Goal: Task Accomplishment & Management: Manage account settings

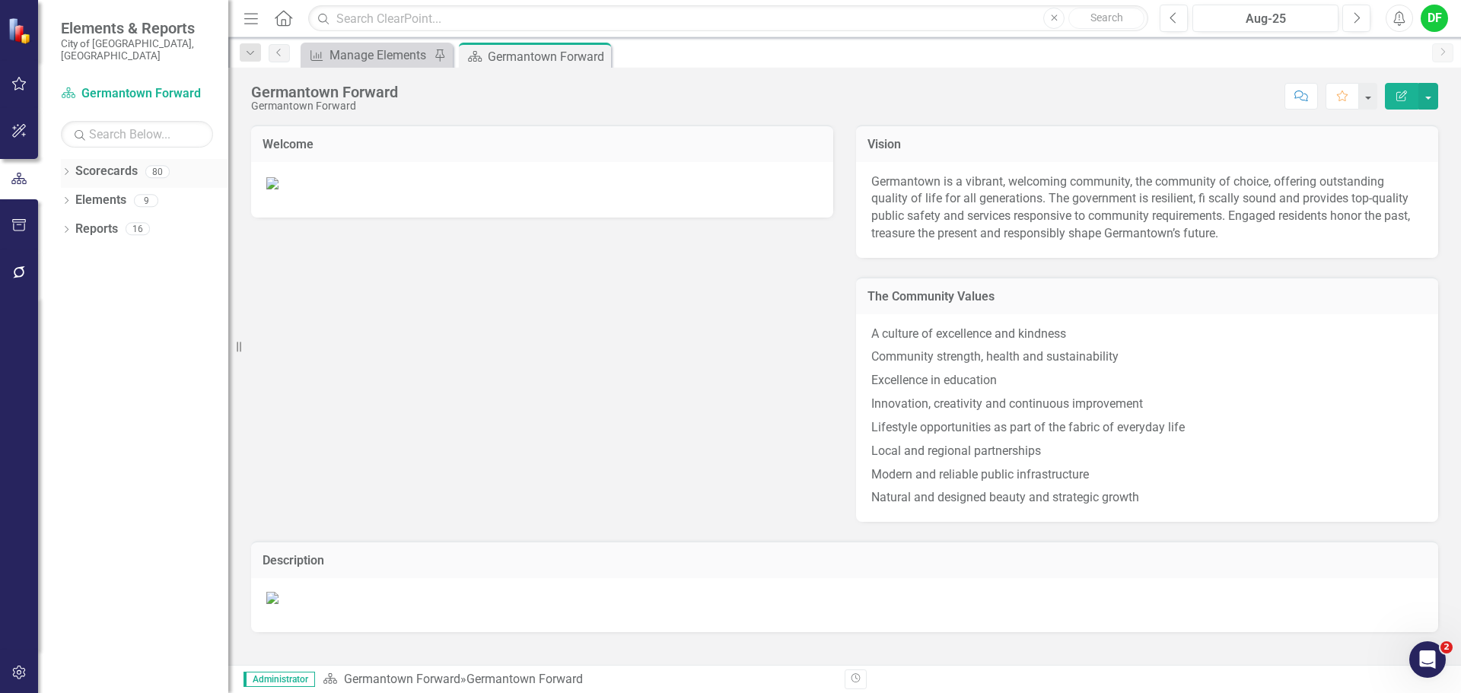
click at [68, 169] on icon "Dropdown" at bounding box center [66, 173] width 11 height 8
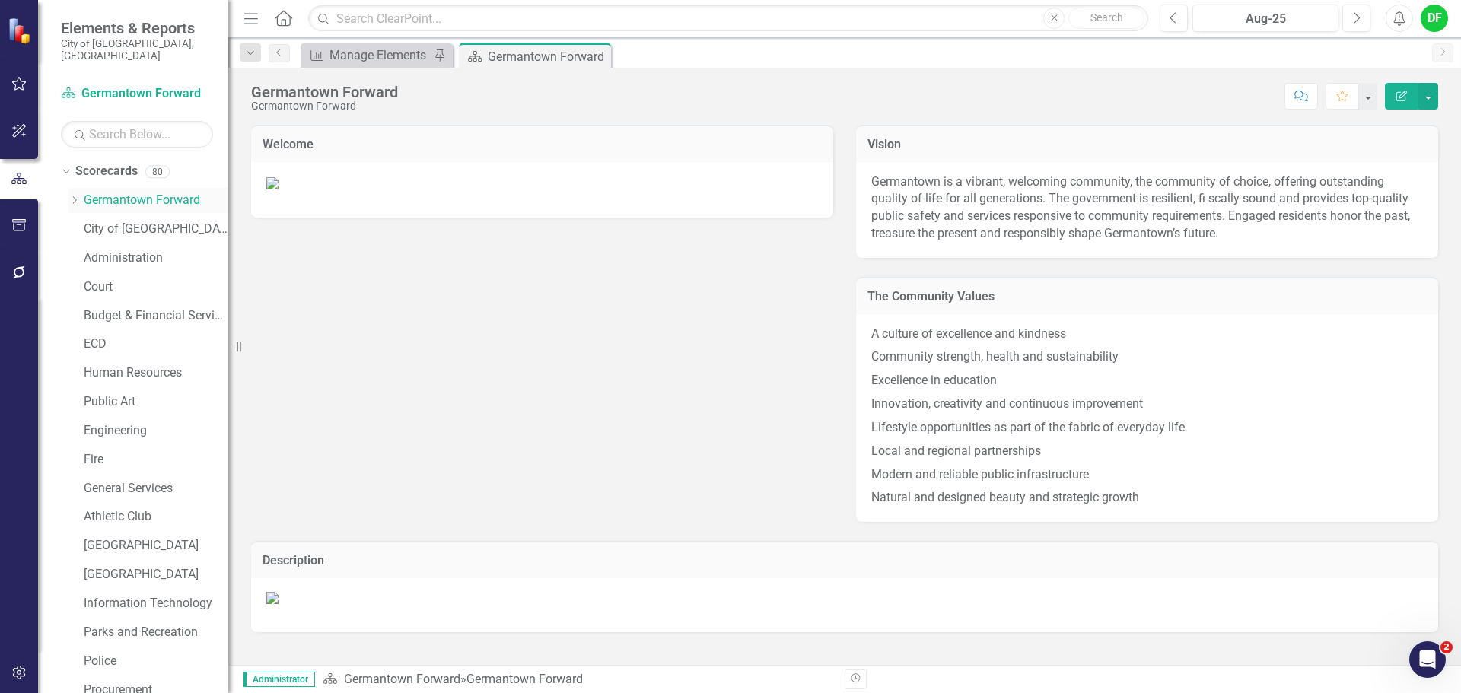
click at [75, 196] on icon at bounding box center [75, 200] width 4 height 8
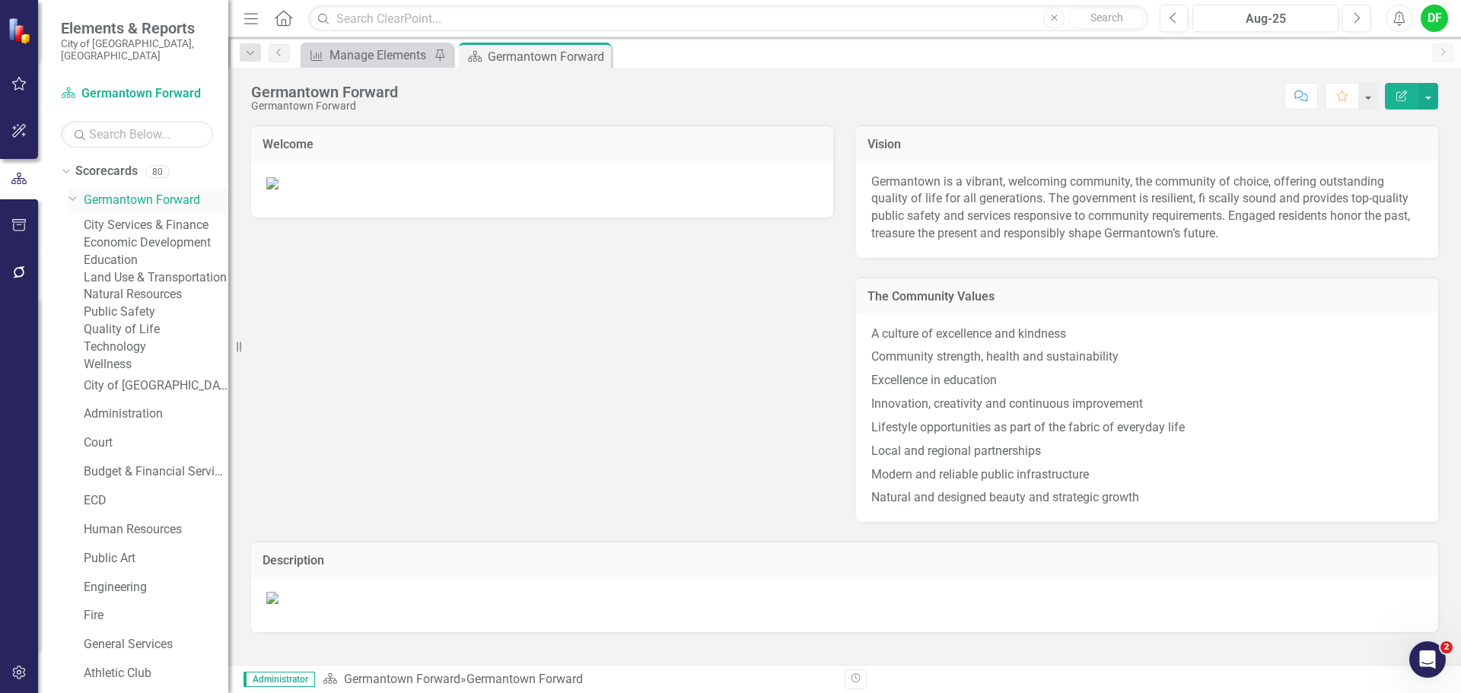
click at [75, 192] on icon "Dropdown" at bounding box center [72, 197] width 9 height 11
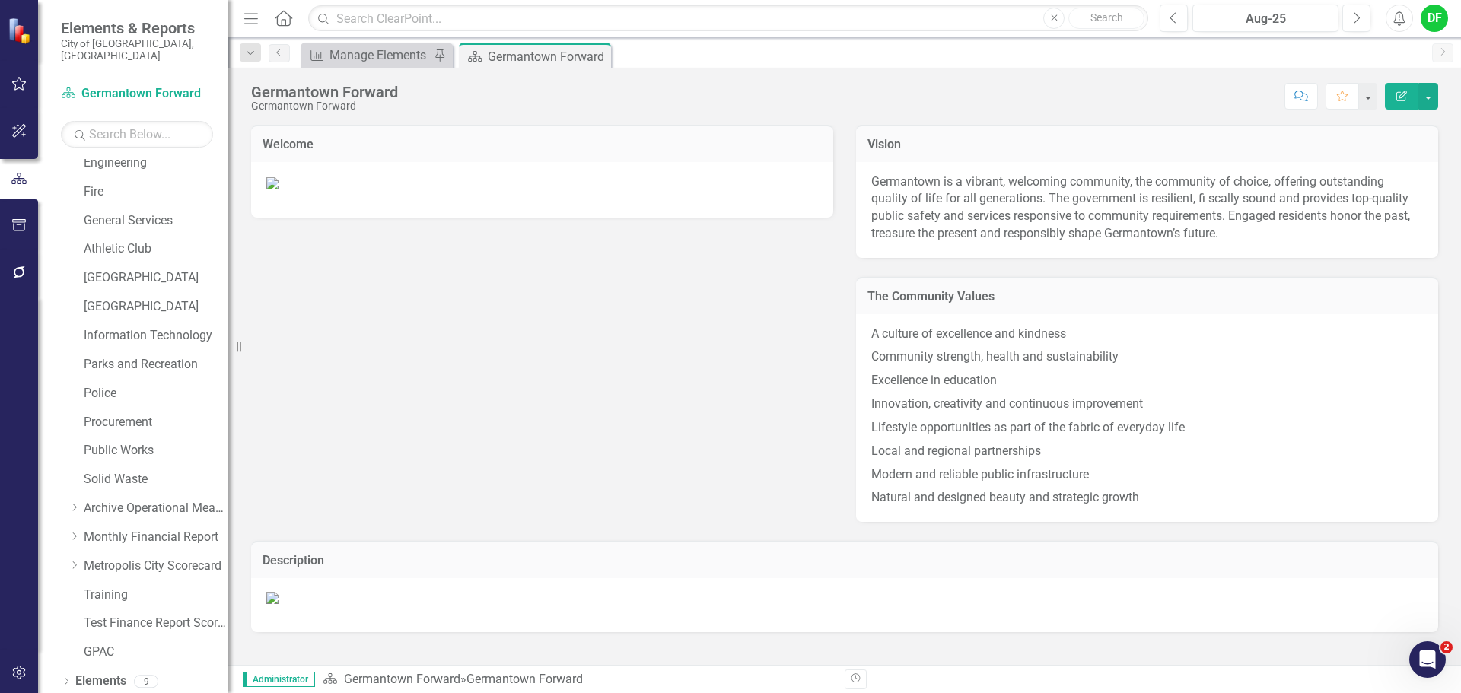
scroll to position [288, 0]
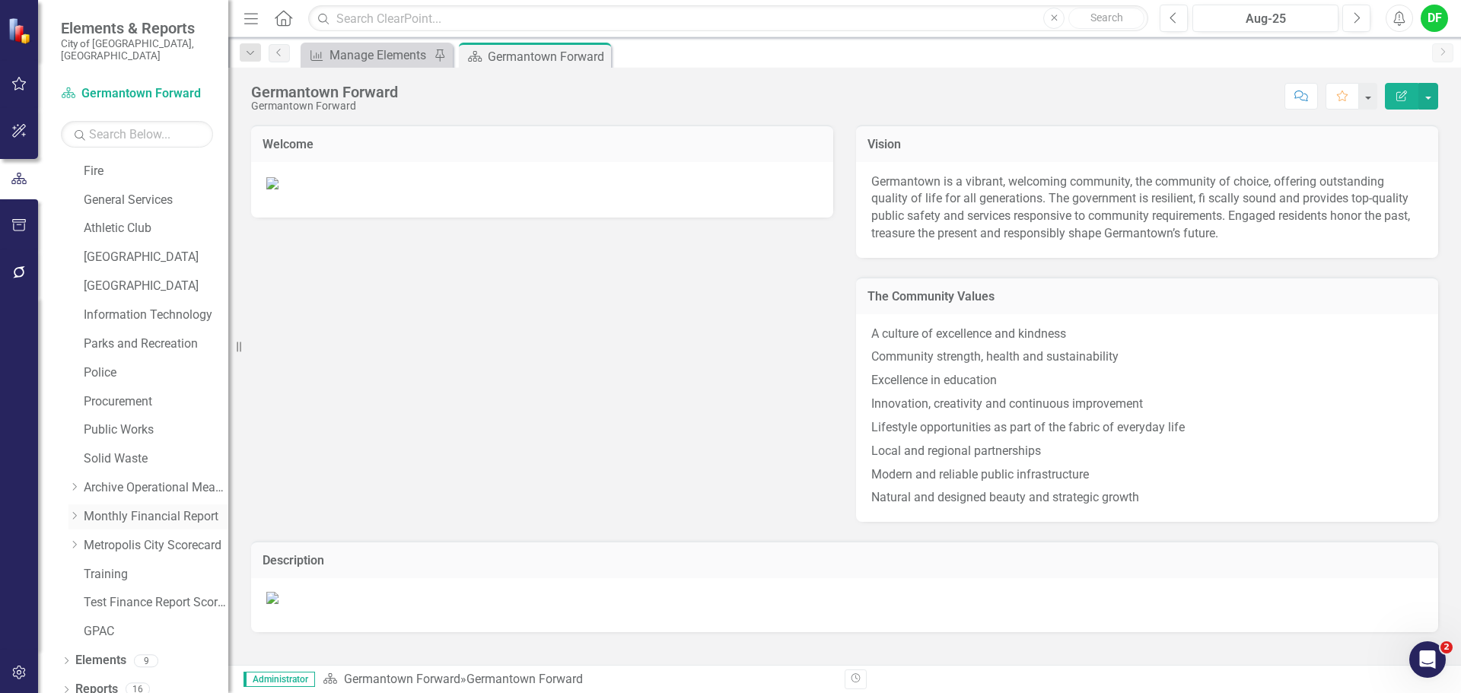
click at [76, 511] on icon "Dropdown" at bounding box center [73, 515] width 11 height 9
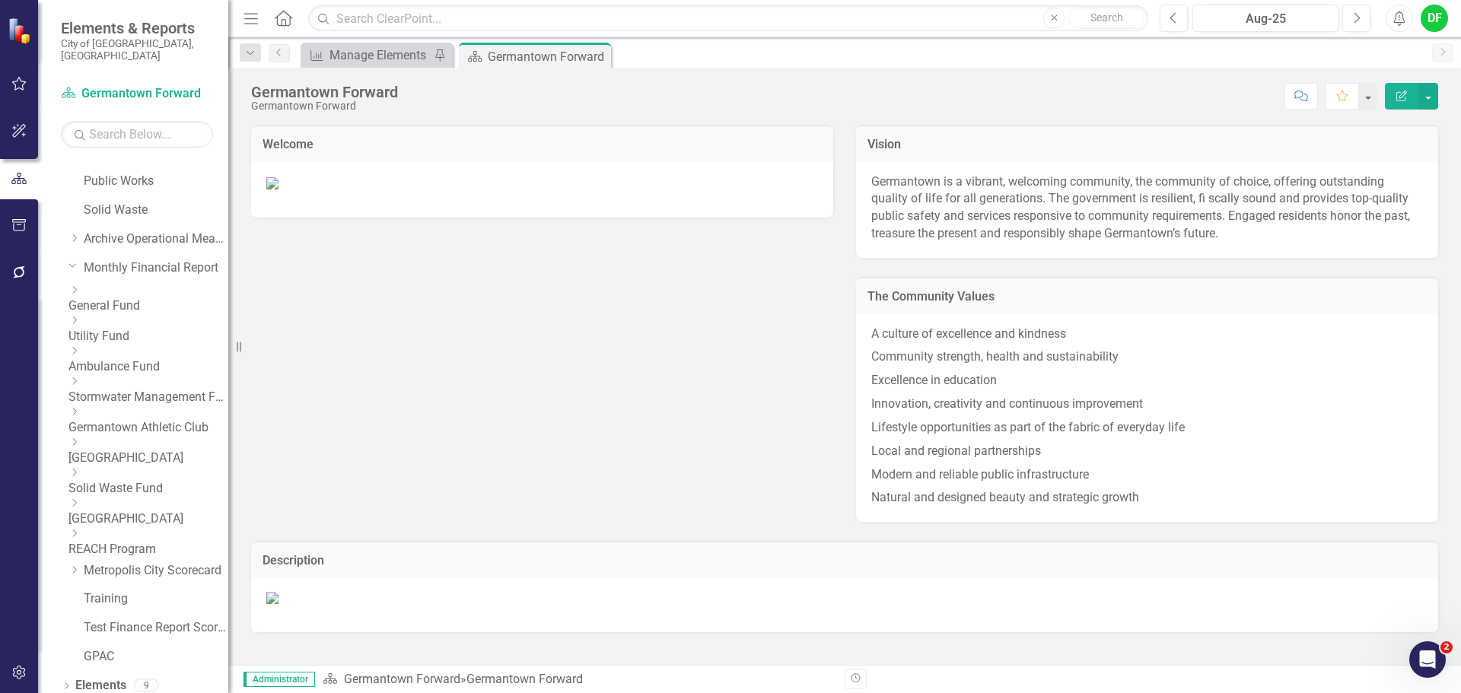
scroll to position [548, 0]
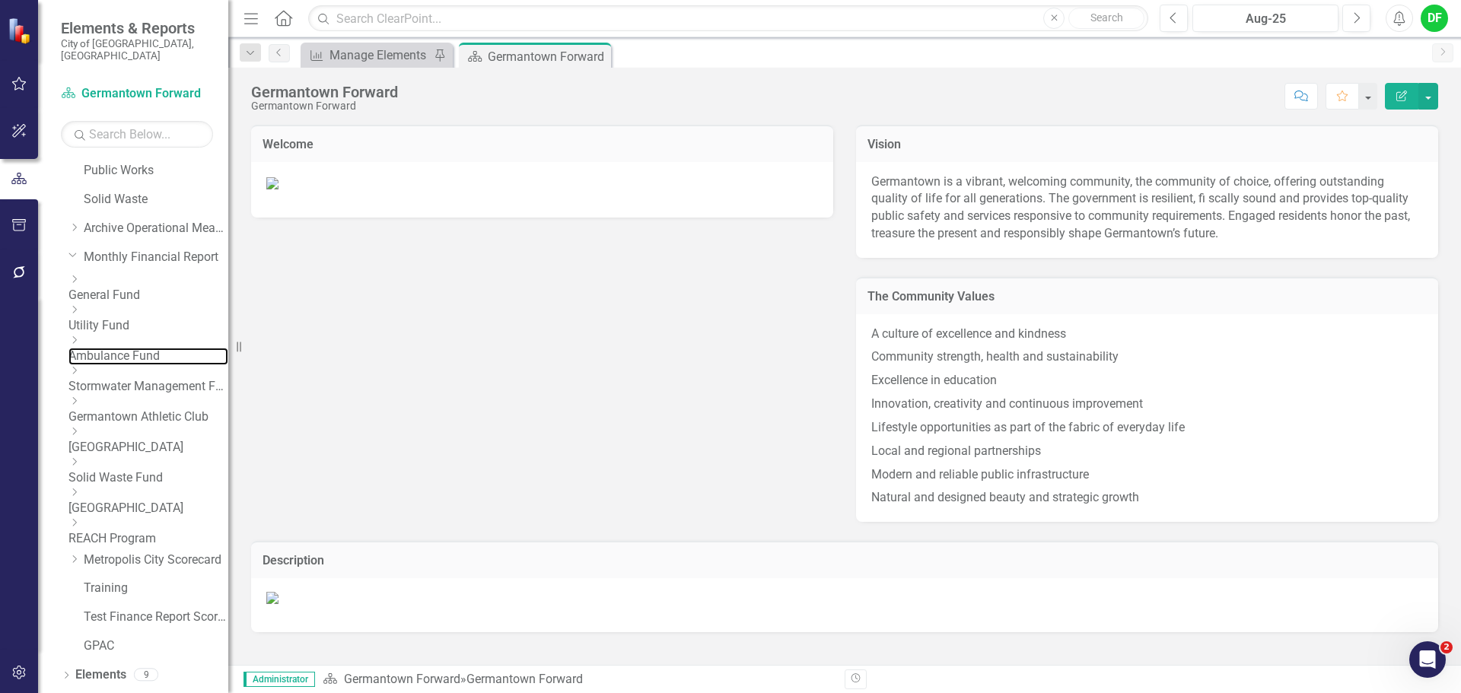
drag, startPoint x: 106, startPoint y: 329, endPoint x: 203, endPoint y: 317, distance: 98.3
click at [106, 348] on link "Ambulance Fund" at bounding box center [148, 357] width 160 height 18
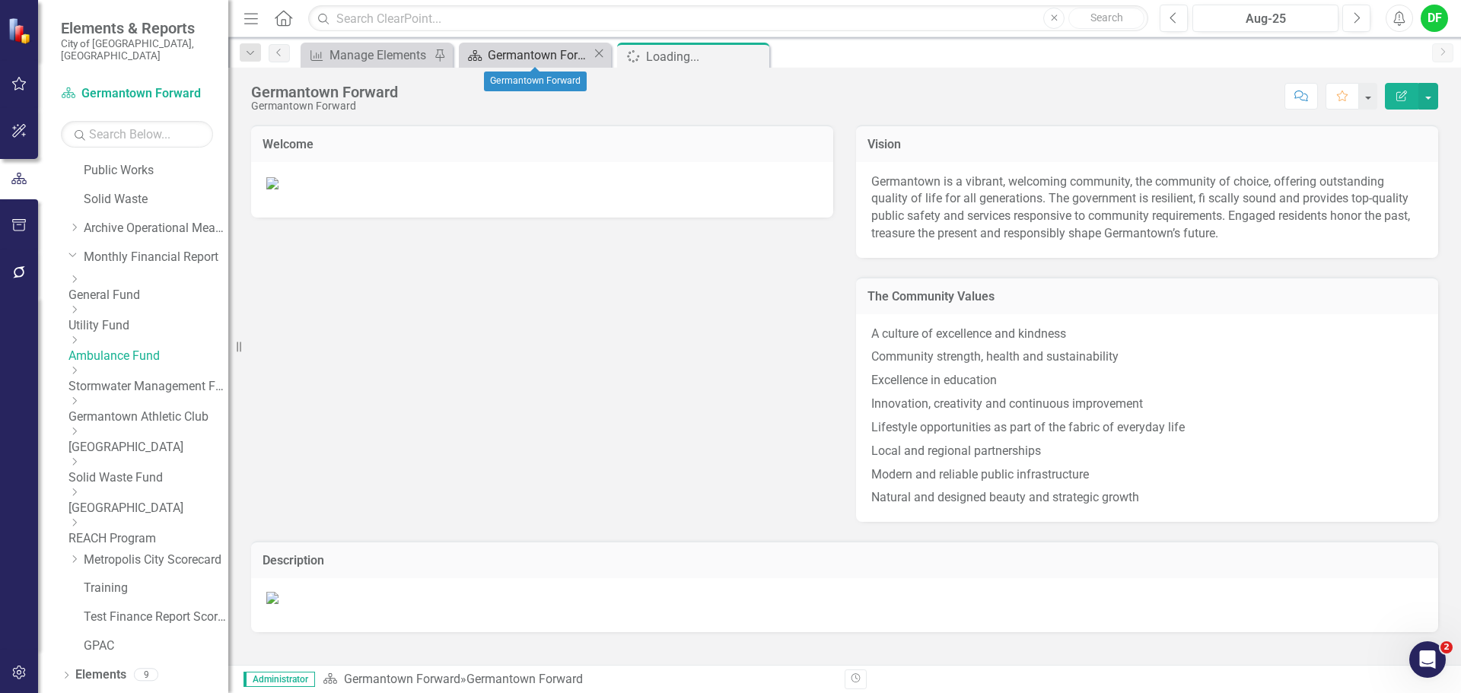
click at [531, 60] on div "Germantown Forward" at bounding box center [540, 55] width 104 height 19
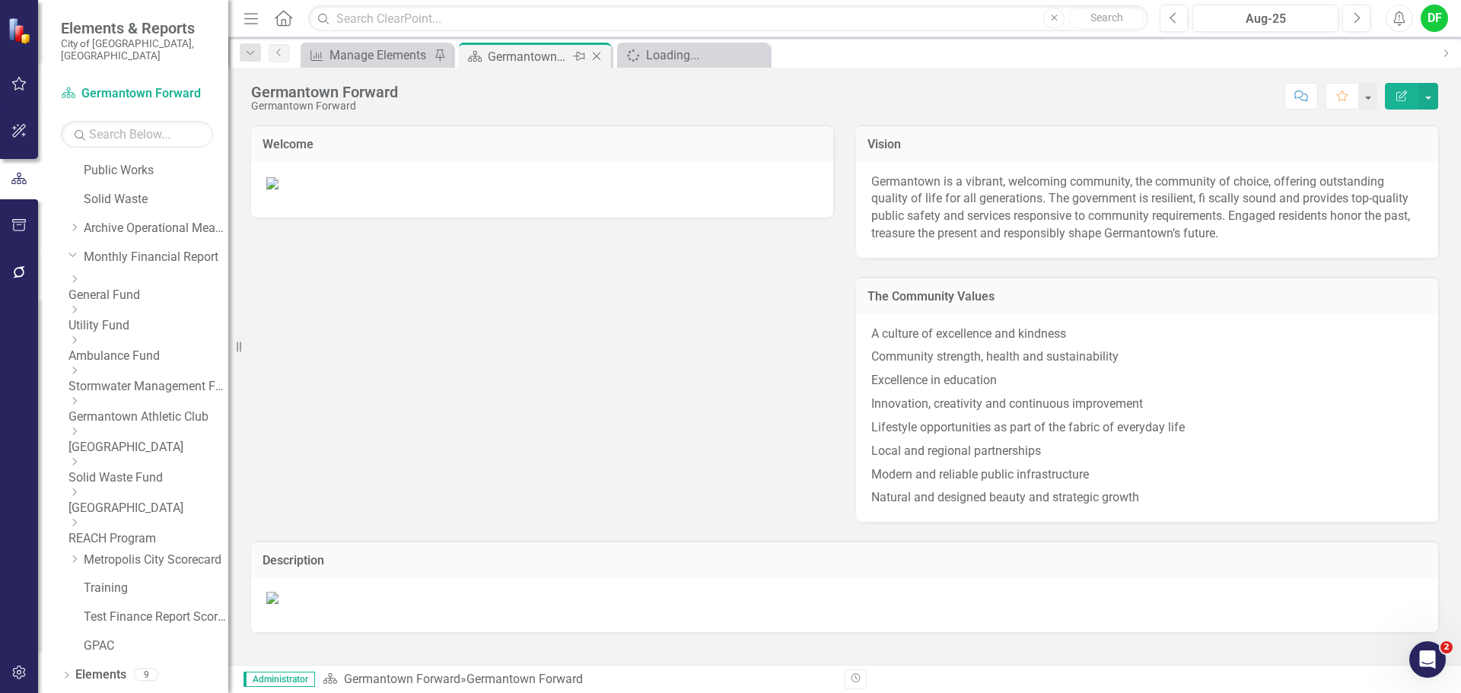
click at [597, 55] on icon "Close" at bounding box center [596, 56] width 15 height 12
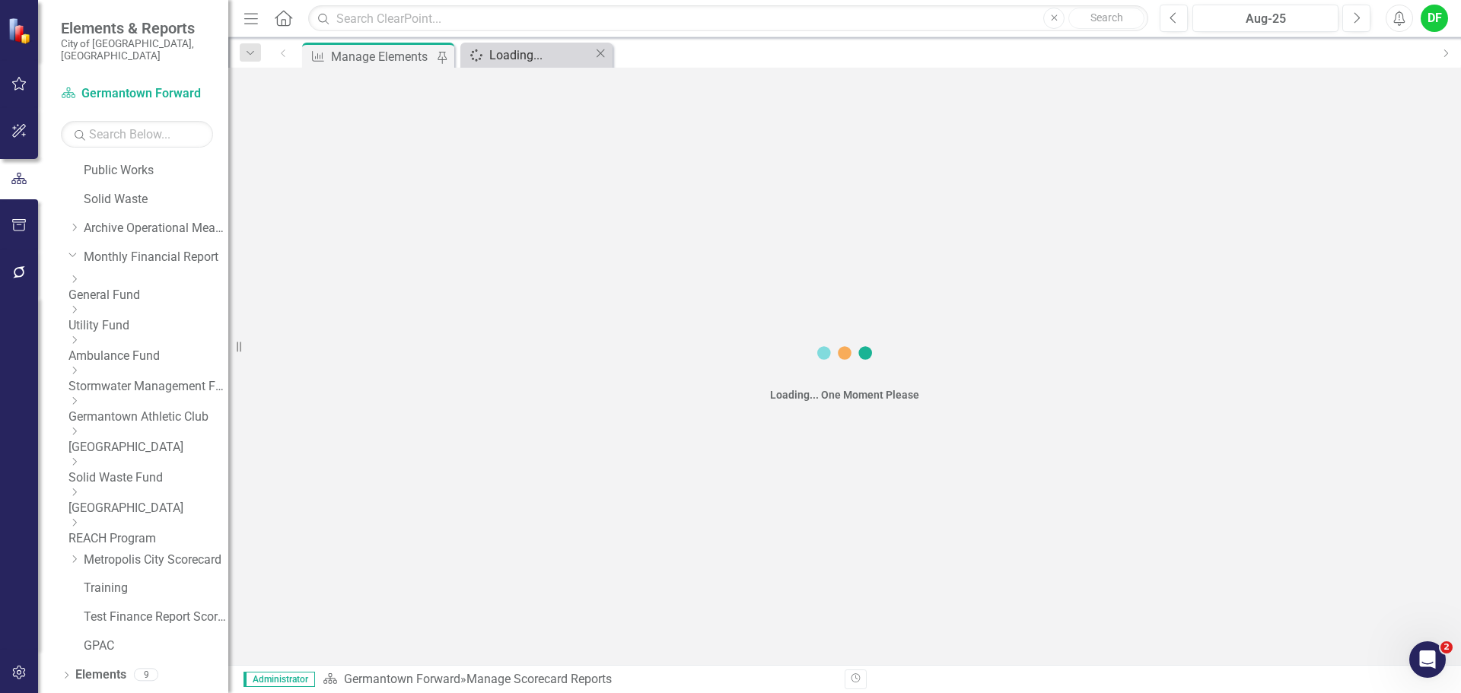
click at [500, 53] on div "Loading..." at bounding box center [541, 55] width 104 height 19
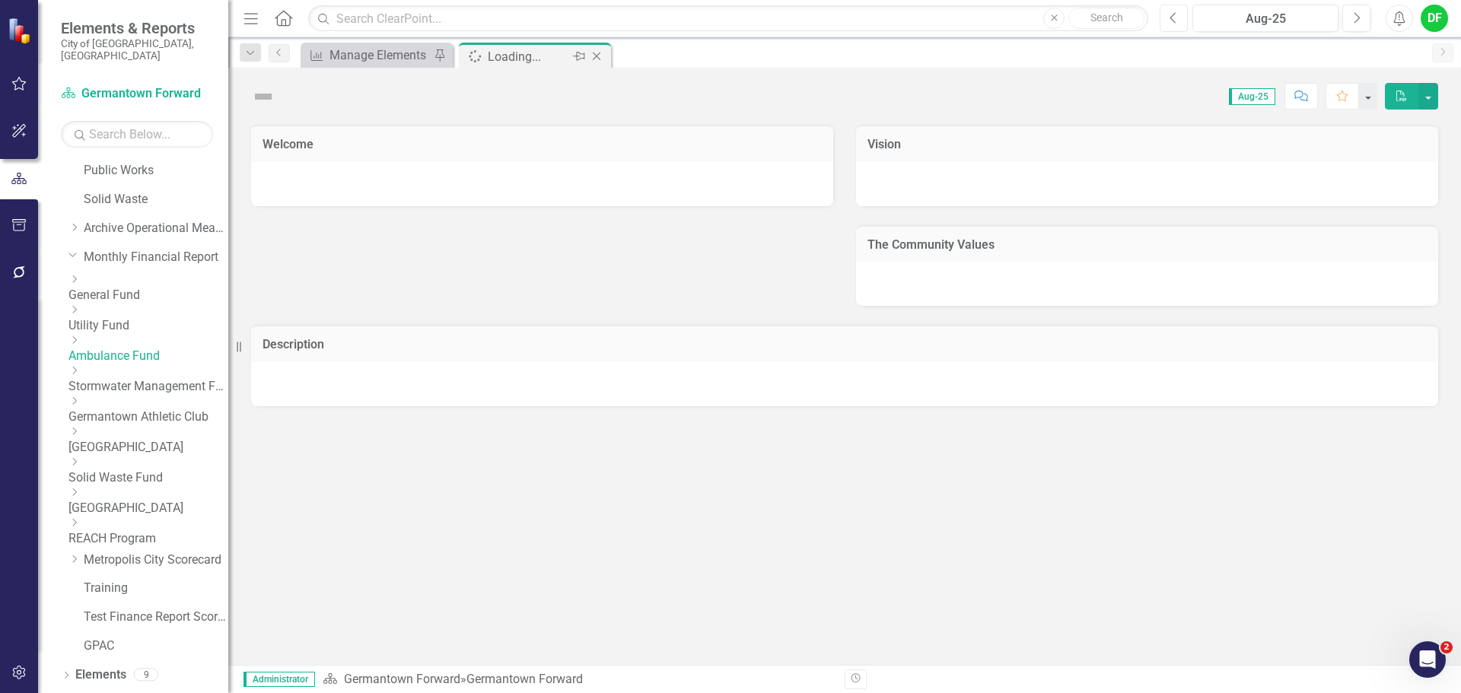
click at [1176, 21] on icon "Previous" at bounding box center [1174, 18] width 8 height 14
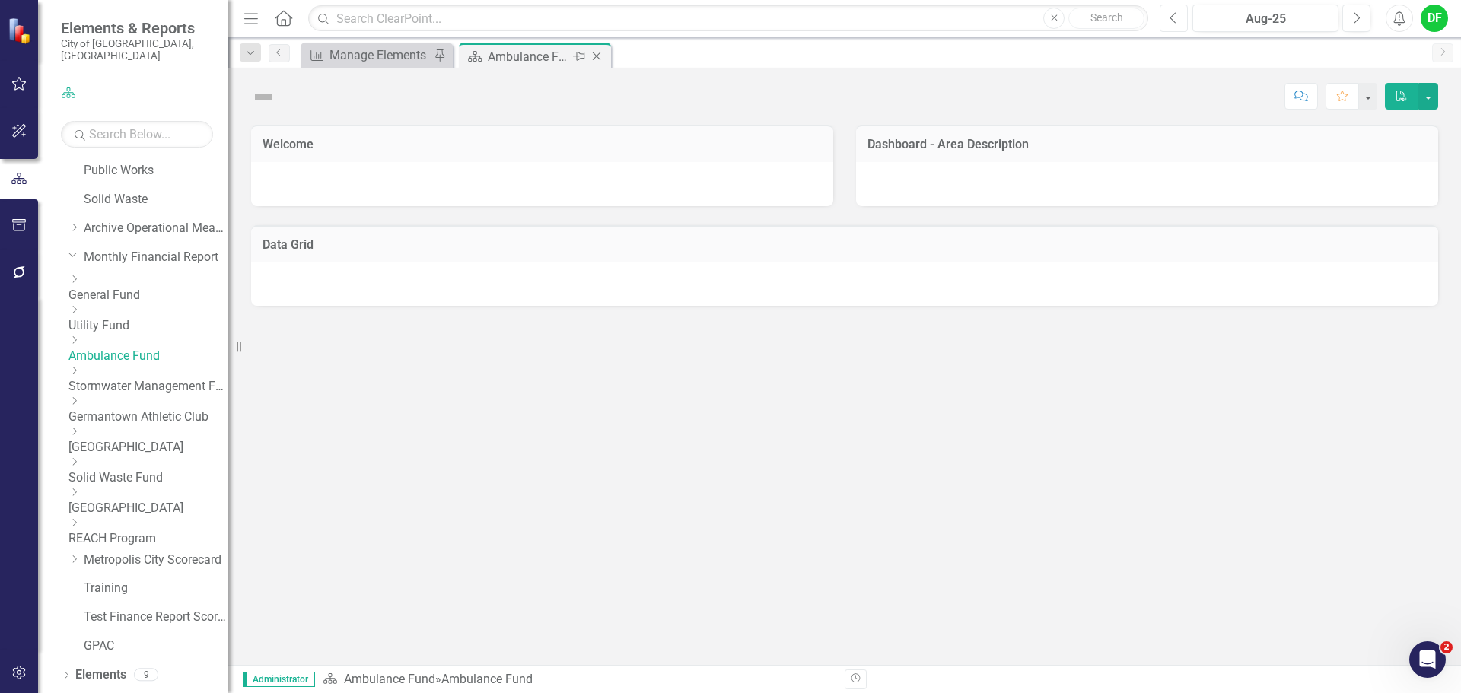
click at [1176, 21] on icon "Previous" at bounding box center [1174, 18] width 8 height 14
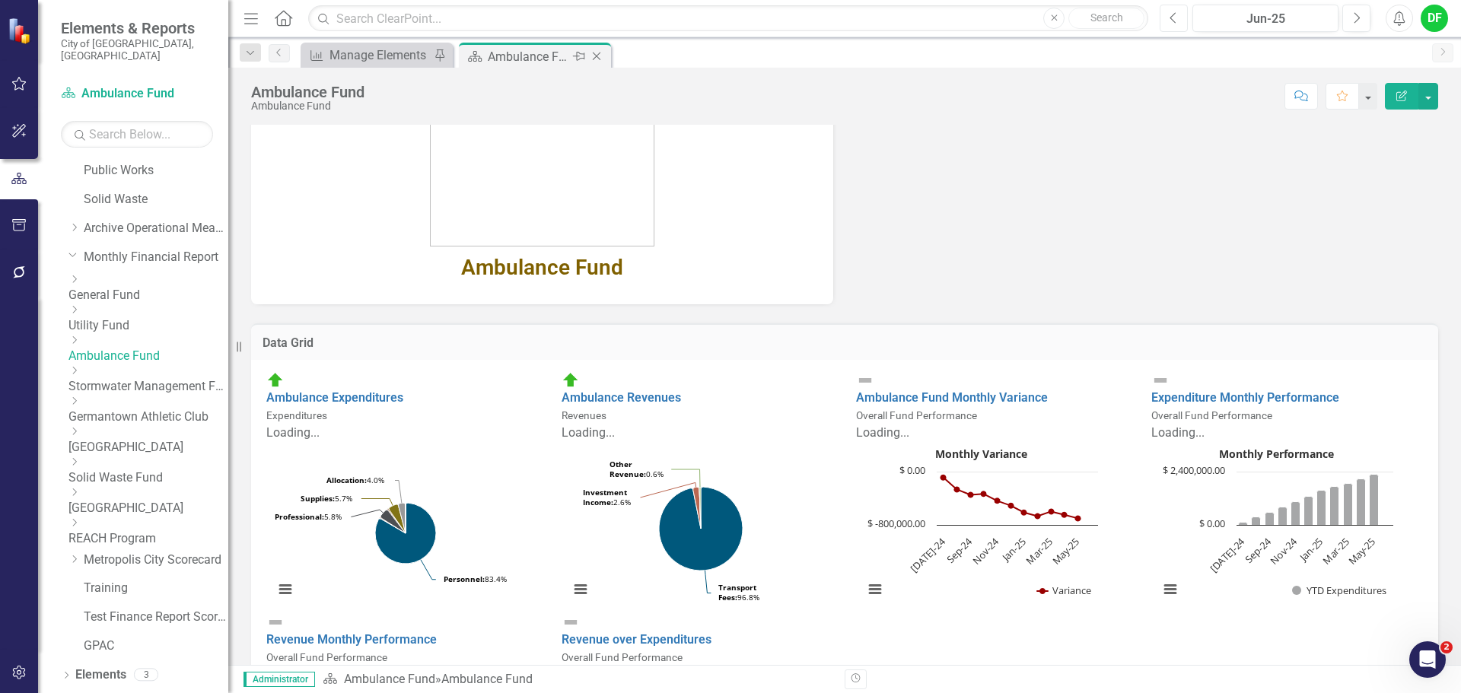
scroll to position [228, 0]
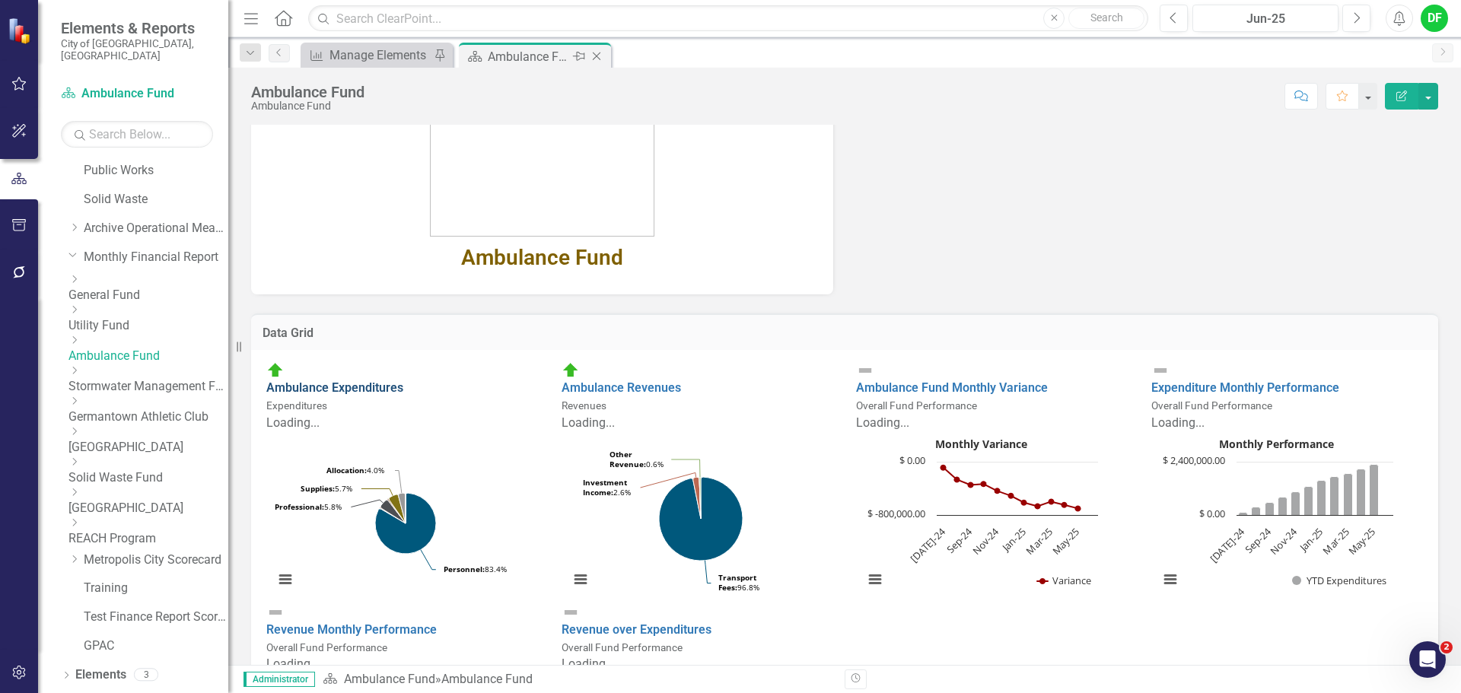
click at [399, 380] on link "Ambulance Expenditures" at bounding box center [334, 387] width 137 height 14
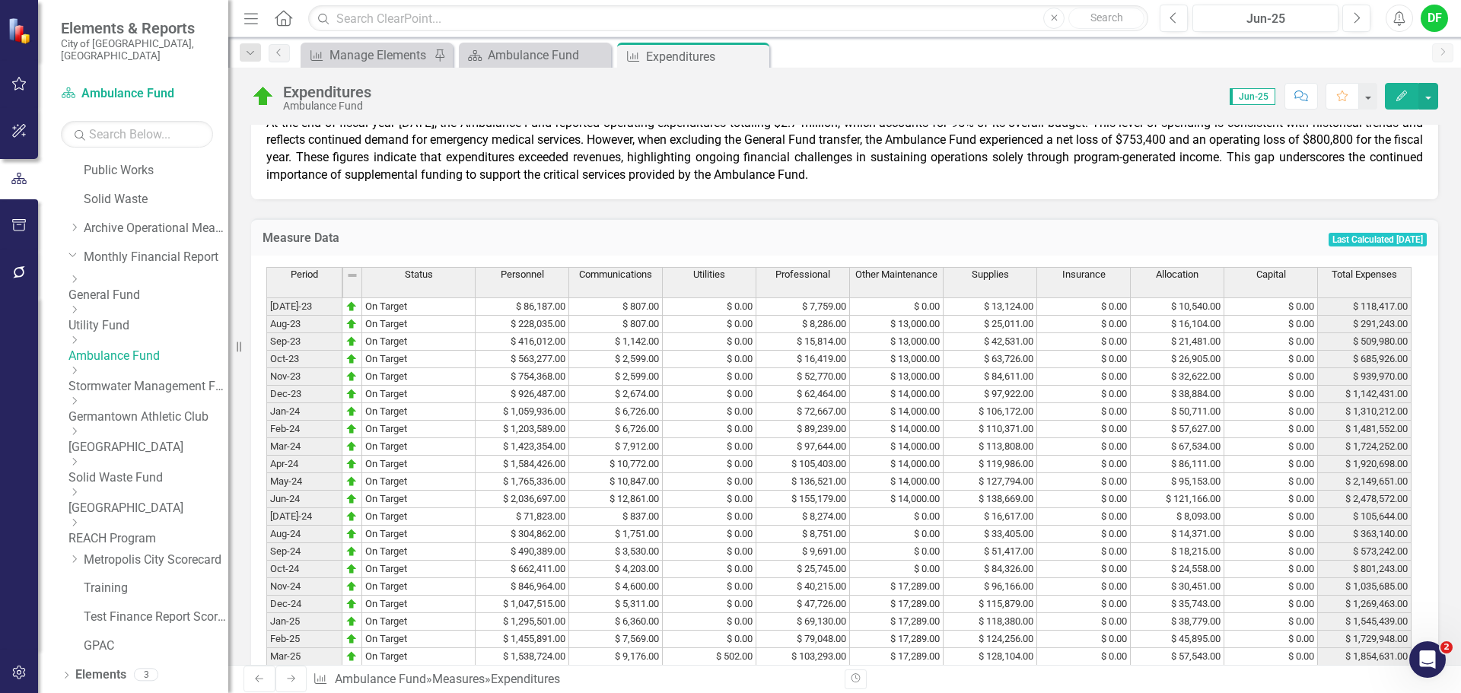
scroll to position [980, 0]
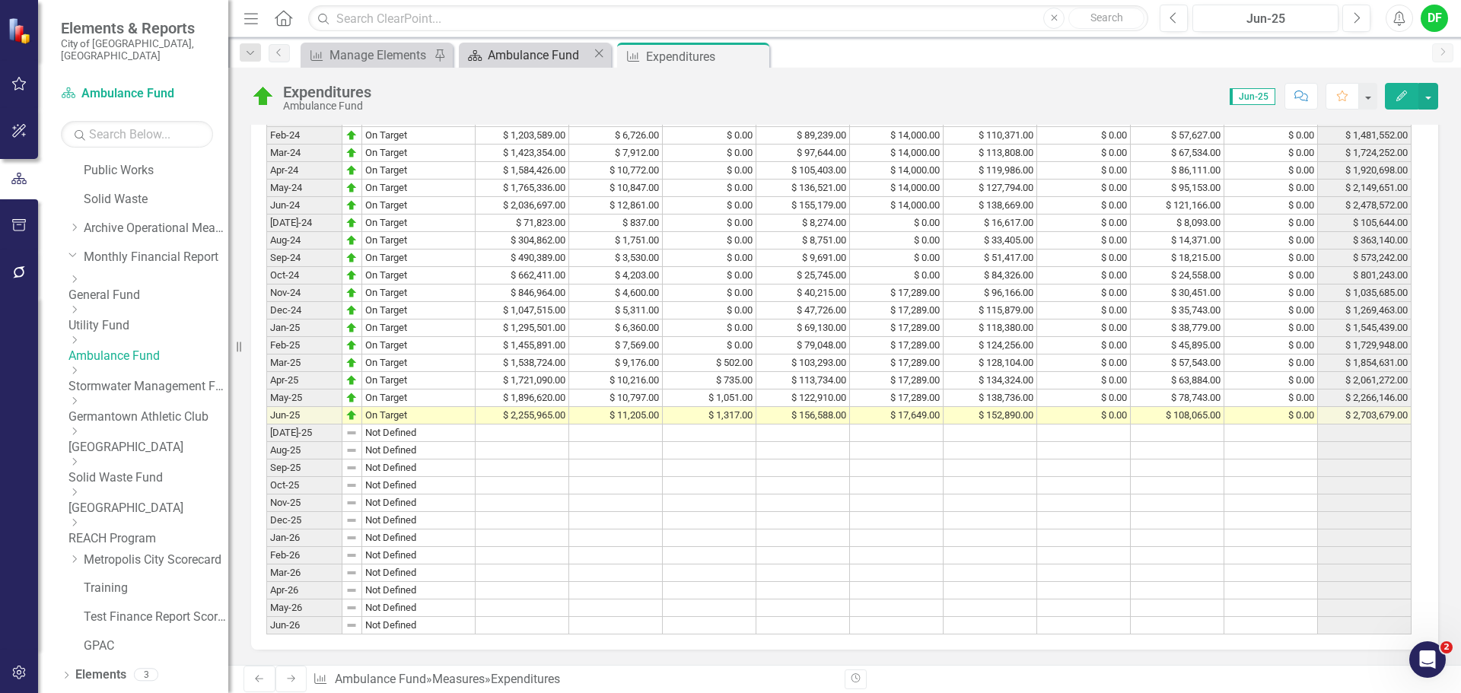
click at [521, 63] on div "Ambulance Fund" at bounding box center [540, 55] width 104 height 19
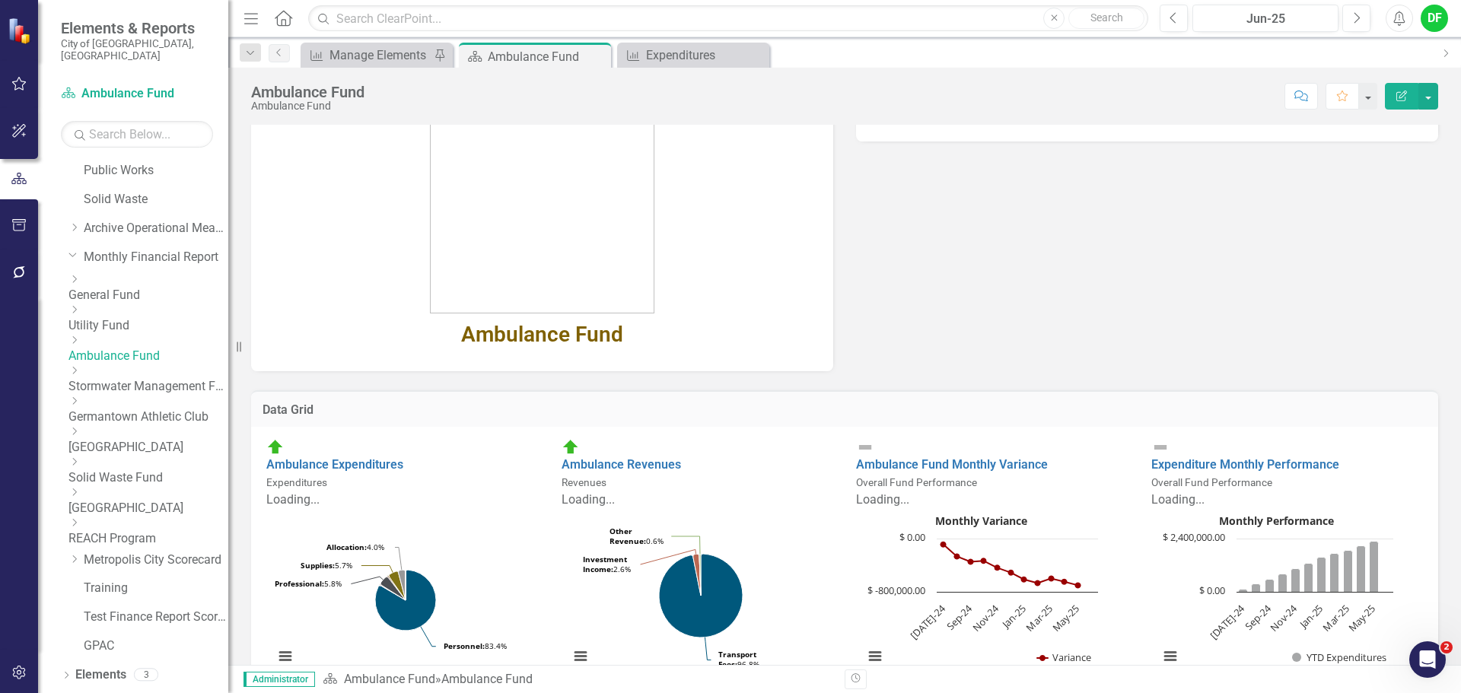
scroll to position [152, 0]
click at [962, 445] on div "Ambulance Fund Monthly Variance Overall Fund Performance" at bounding box center [992, 464] width 272 height 53
click at [959, 457] on link "Ambulance Fund Monthly Variance" at bounding box center [952, 464] width 192 height 14
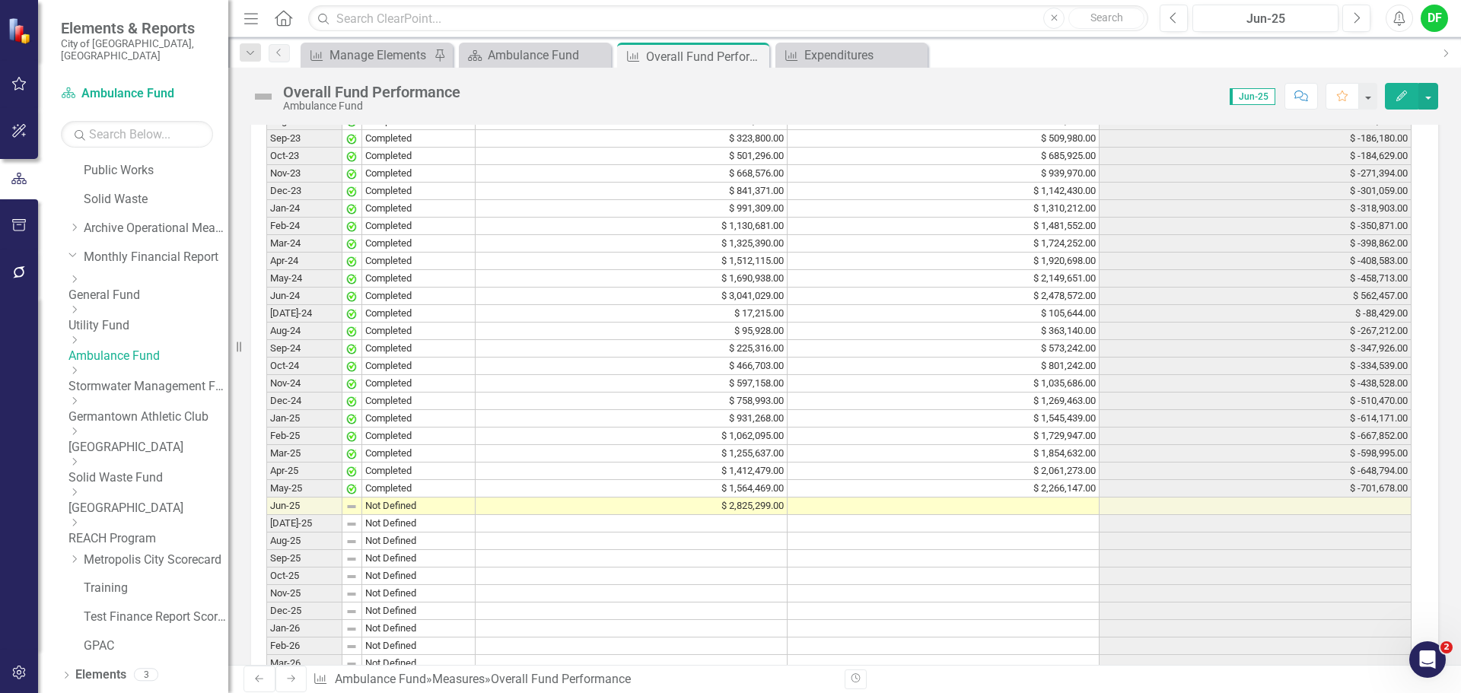
scroll to position [1438, 0]
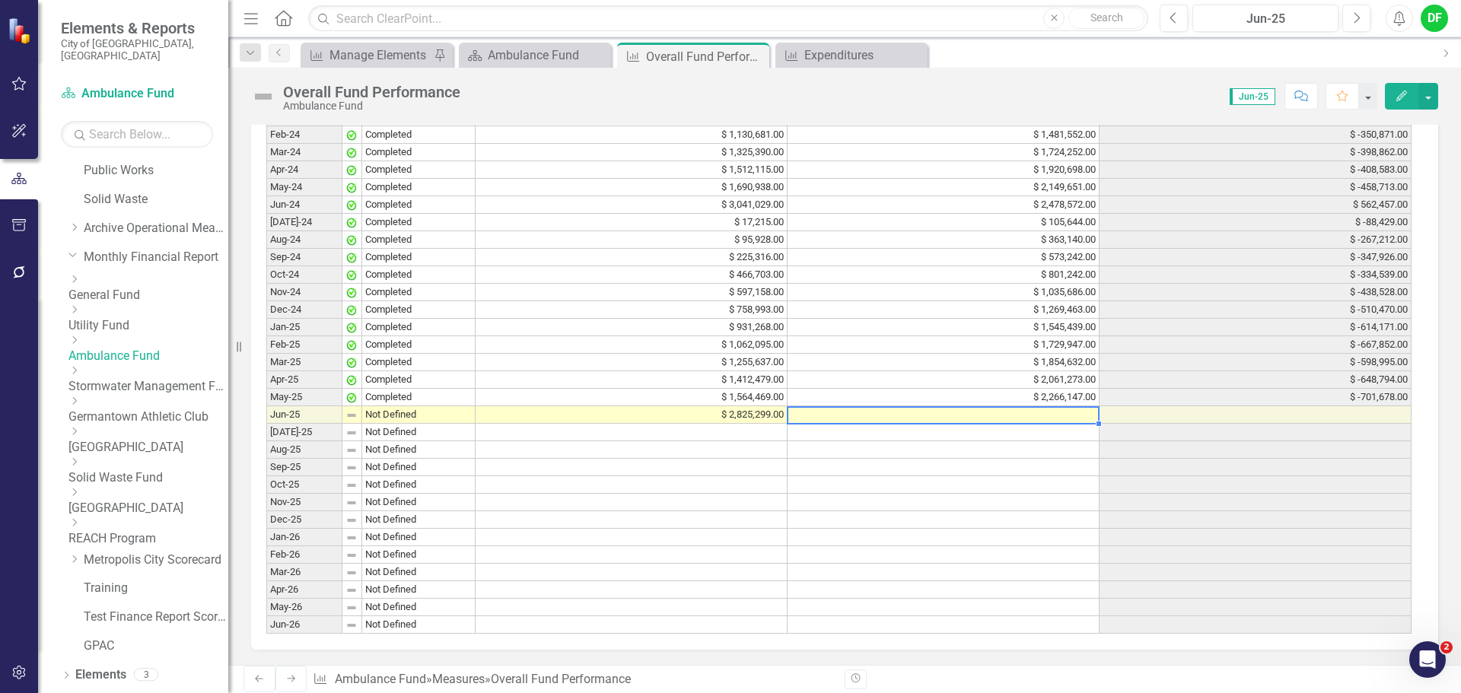
click at [923, 415] on td at bounding box center [944, 415] width 312 height 18
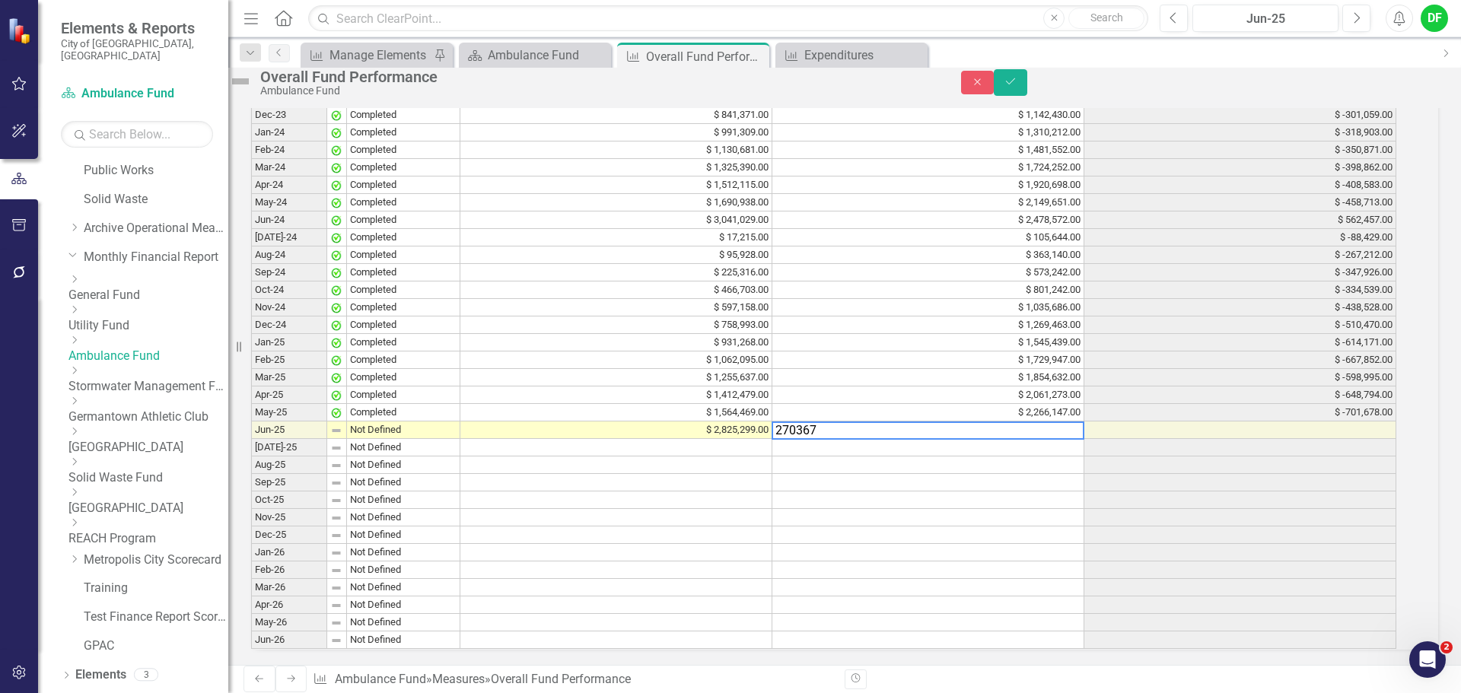
type textarea "2703679"
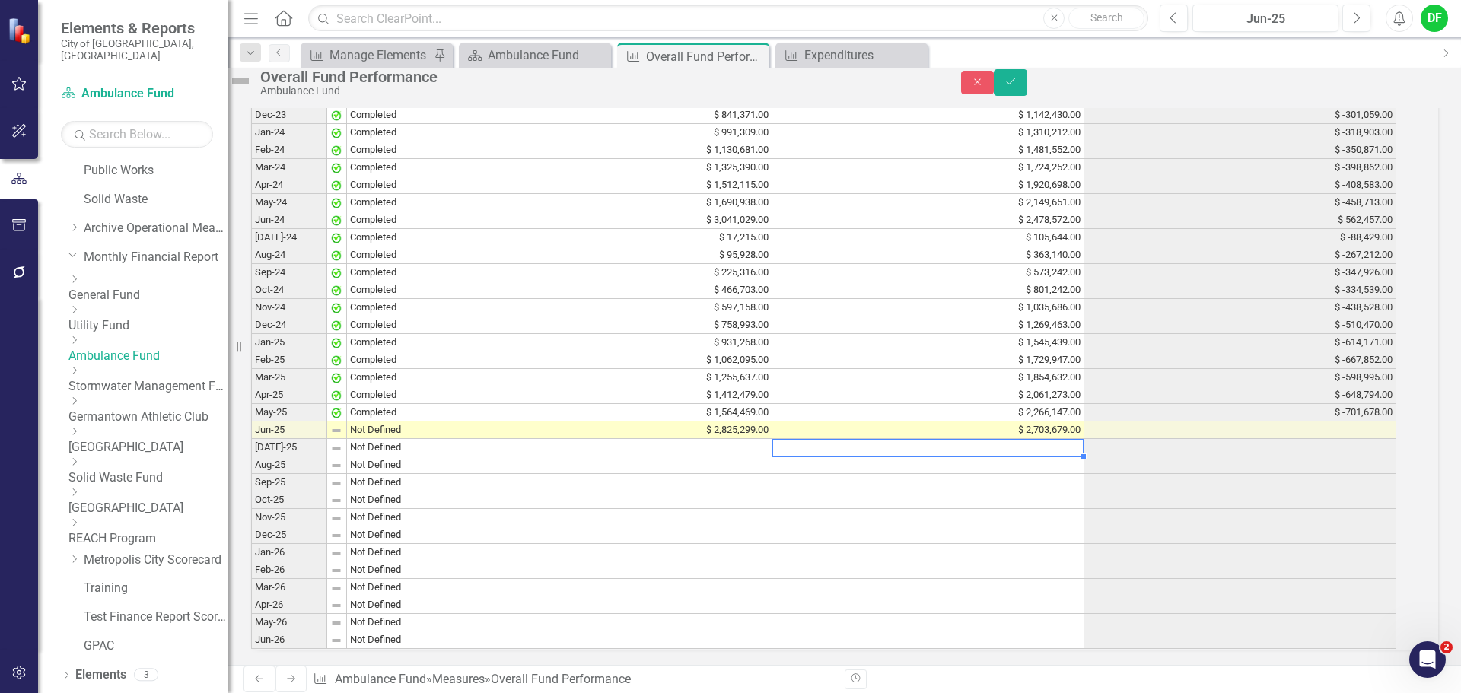
click at [253, 92] on img at bounding box center [240, 81] width 24 height 24
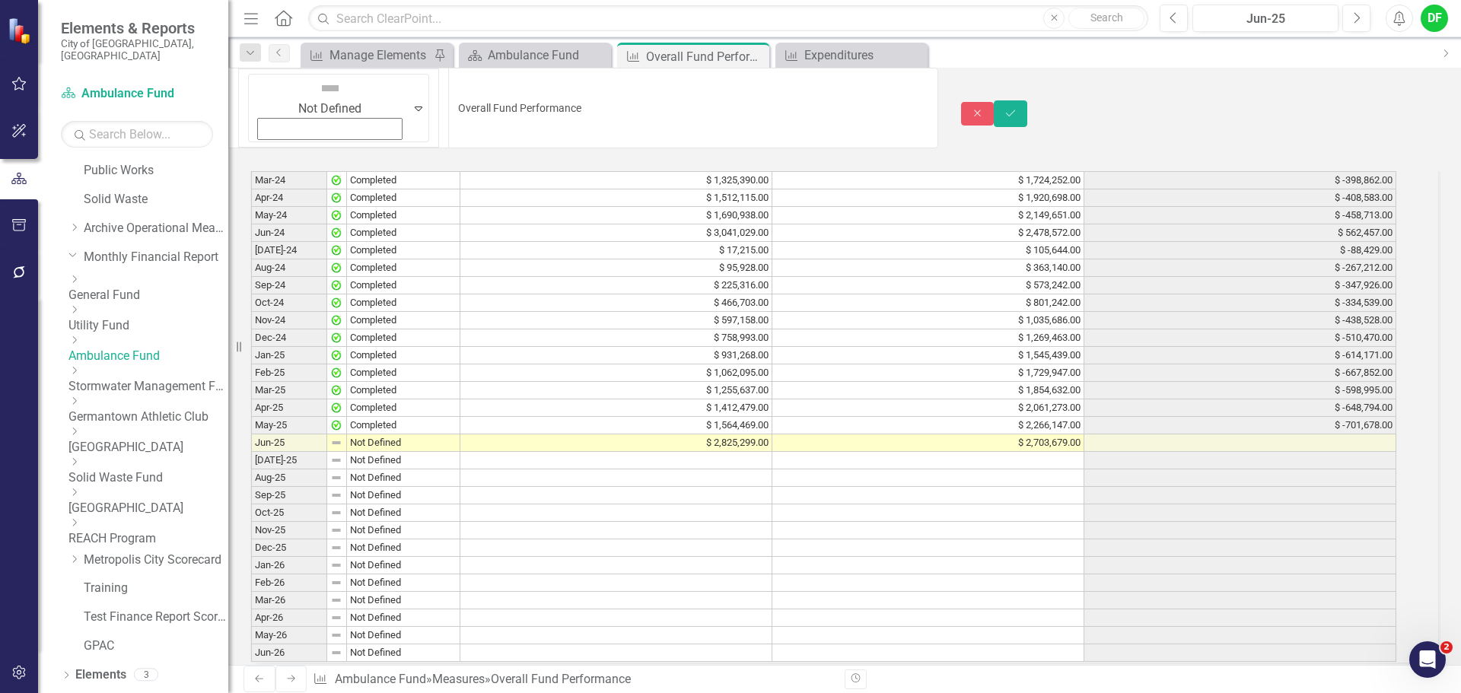
click at [415, 102] on icon "Expand" at bounding box center [419, 108] width 8 height 12
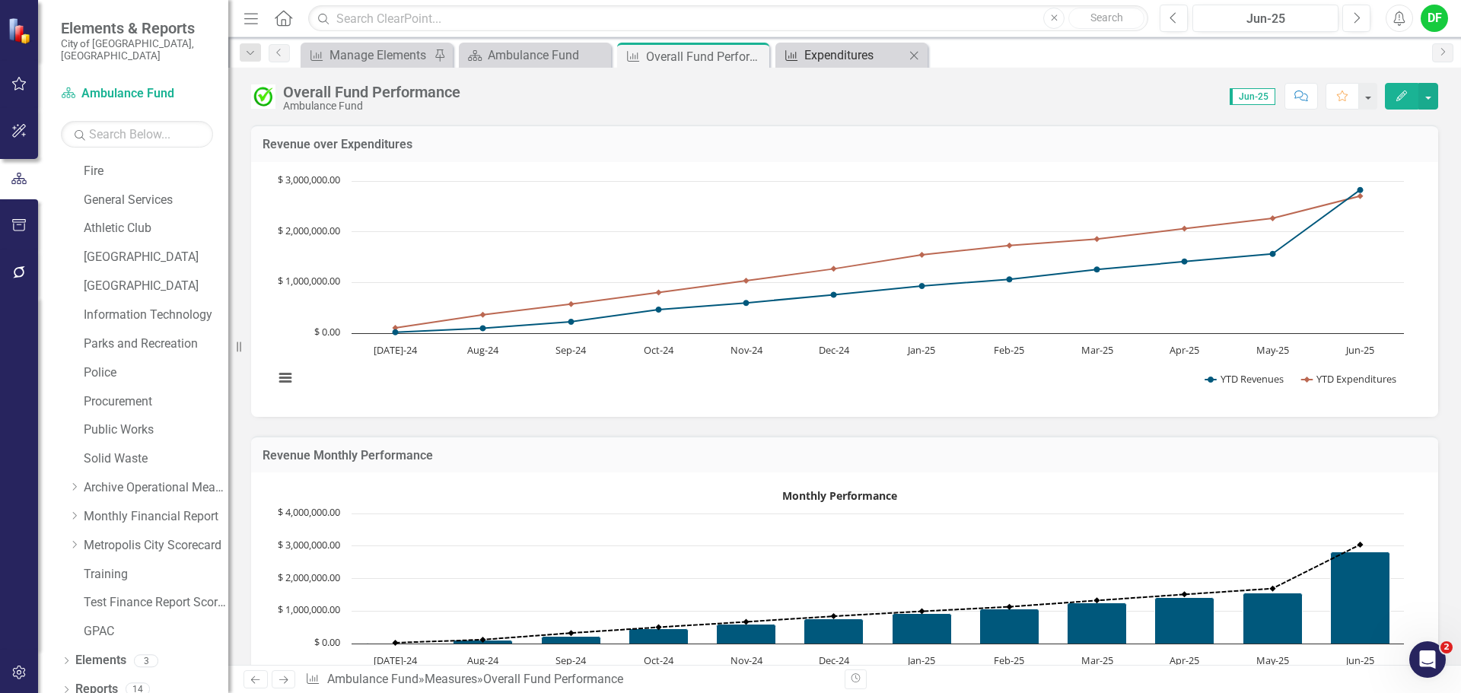
click at [822, 59] on div "Expenditures" at bounding box center [854, 55] width 100 height 19
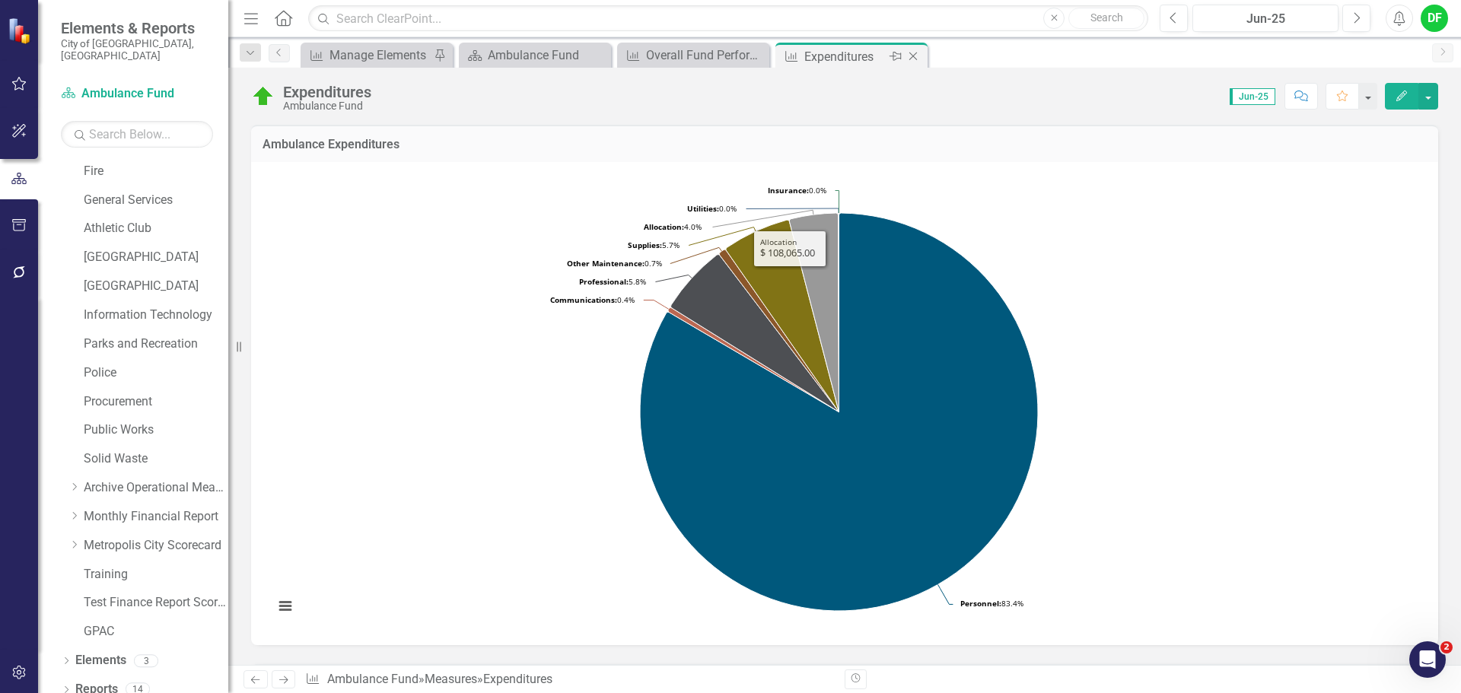
click at [915, 56] on icon "Close" at bounding box center [912, 56] width 15 height 12
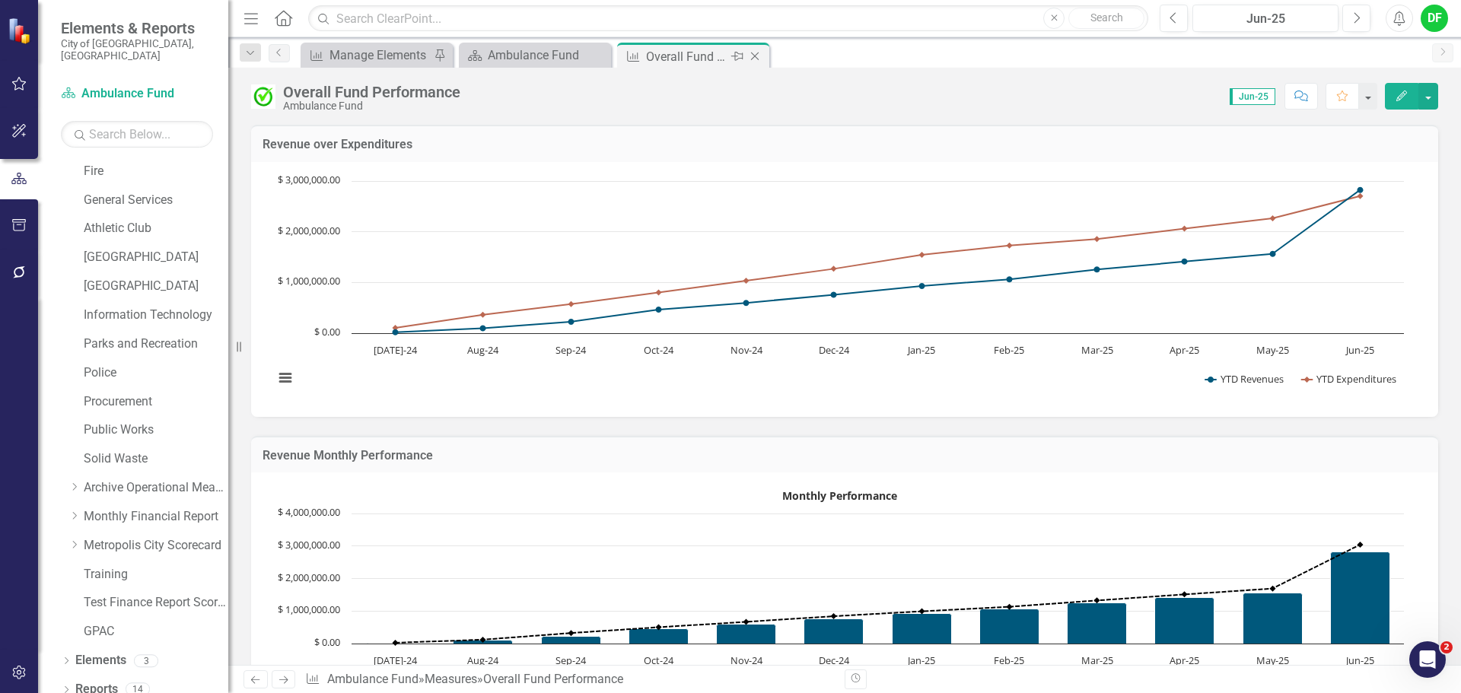
click at [759, 55] on icon "Close" at bounding box center [754, 56] width 15 height 12
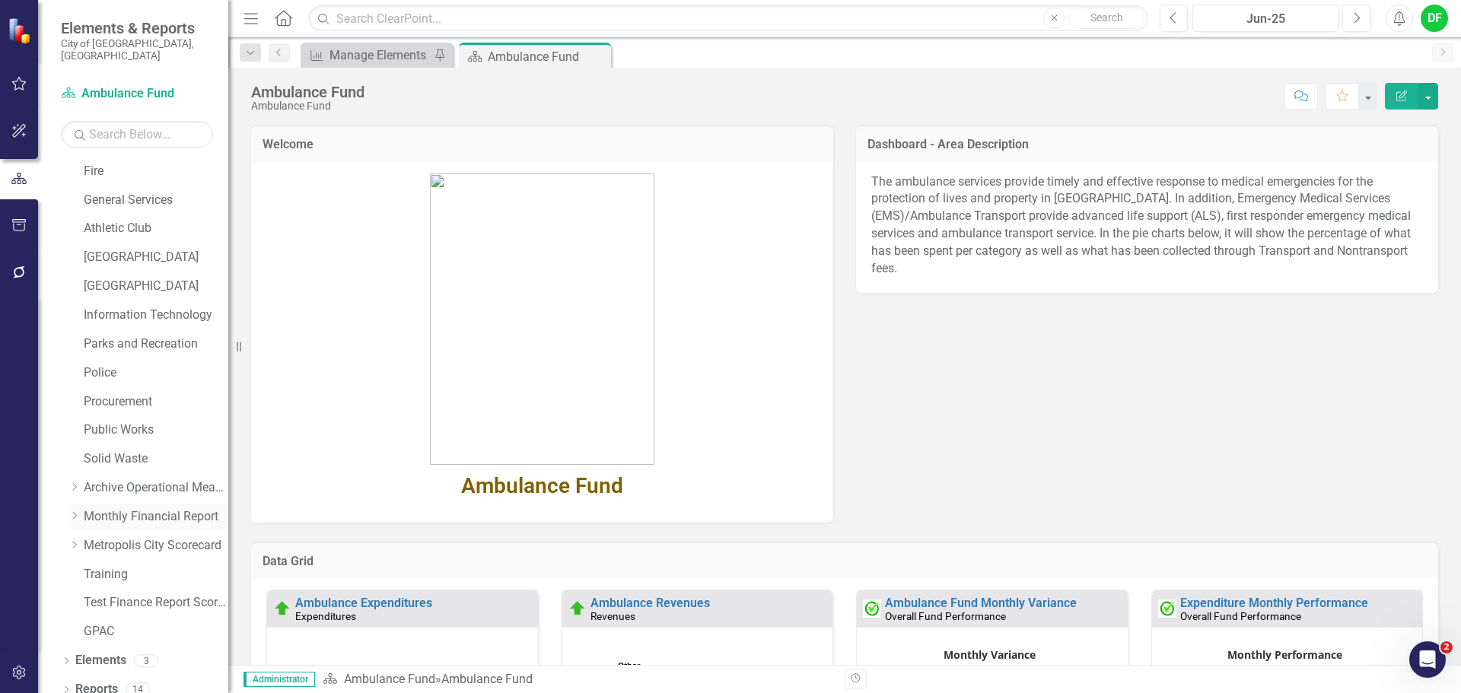
click at [78, 511] on icon "Dropdown" at bounding box center [73, 515] width 11 height 9
click at [139, 307] on link "Utility Fund" at bounding box center [163, 316] width 129 height 18
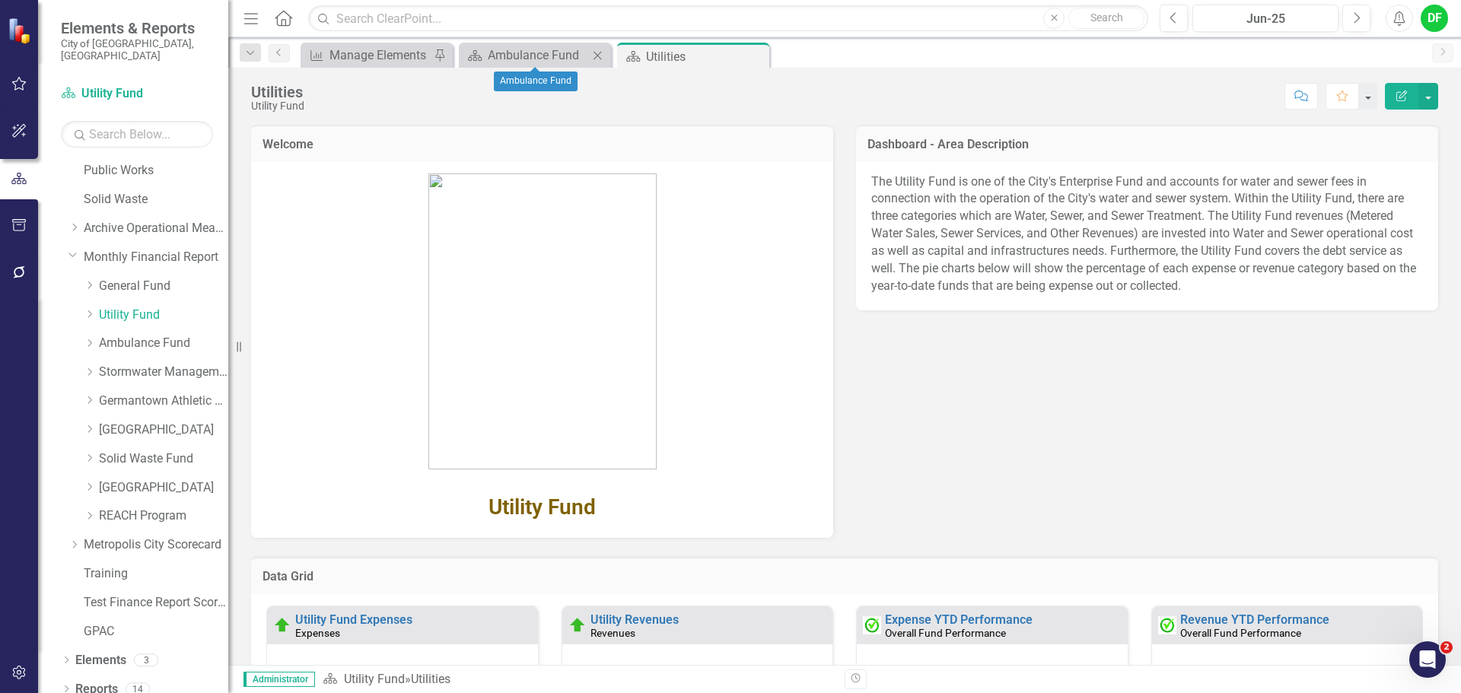
click at [597, 52] on icon "Close" at bounding box center [597, 55] width 15 height 12
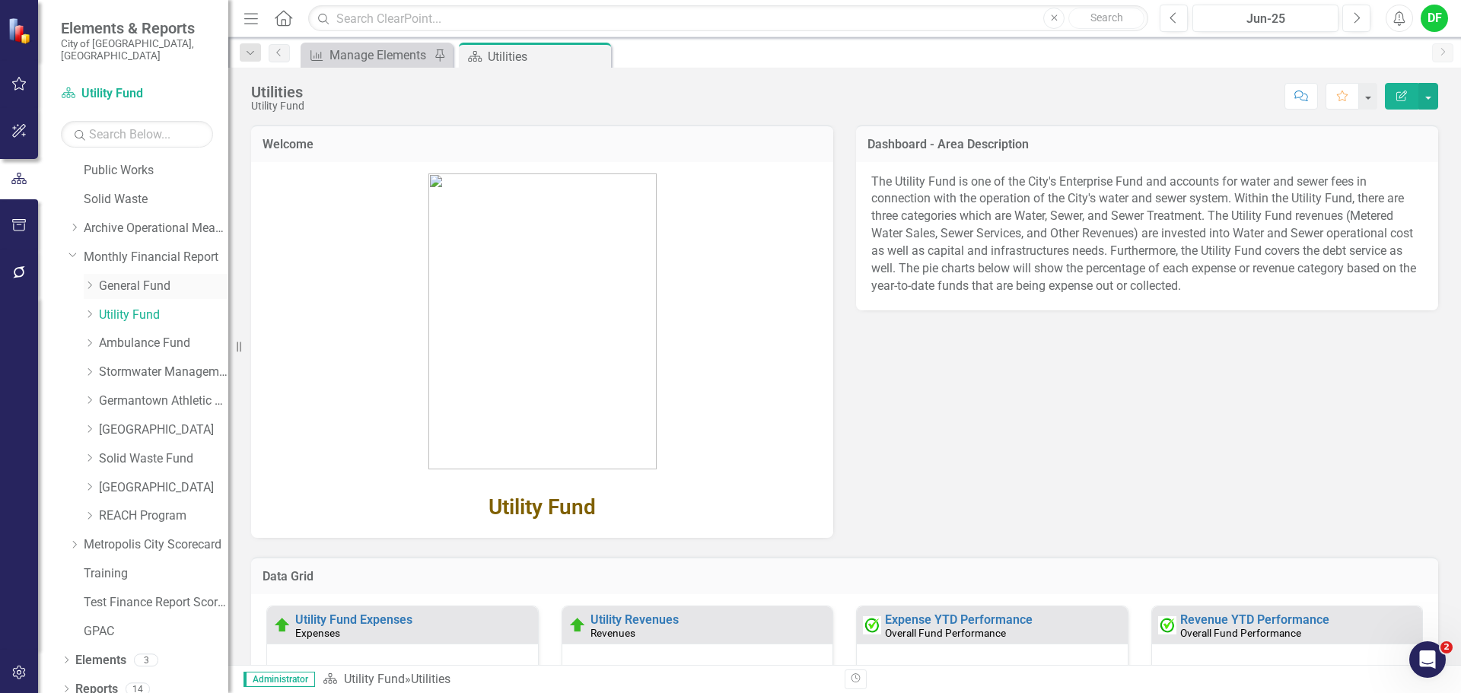
click at [122, 278] on link "General Fund" at bounding box center [163, 287] width 129 height 18
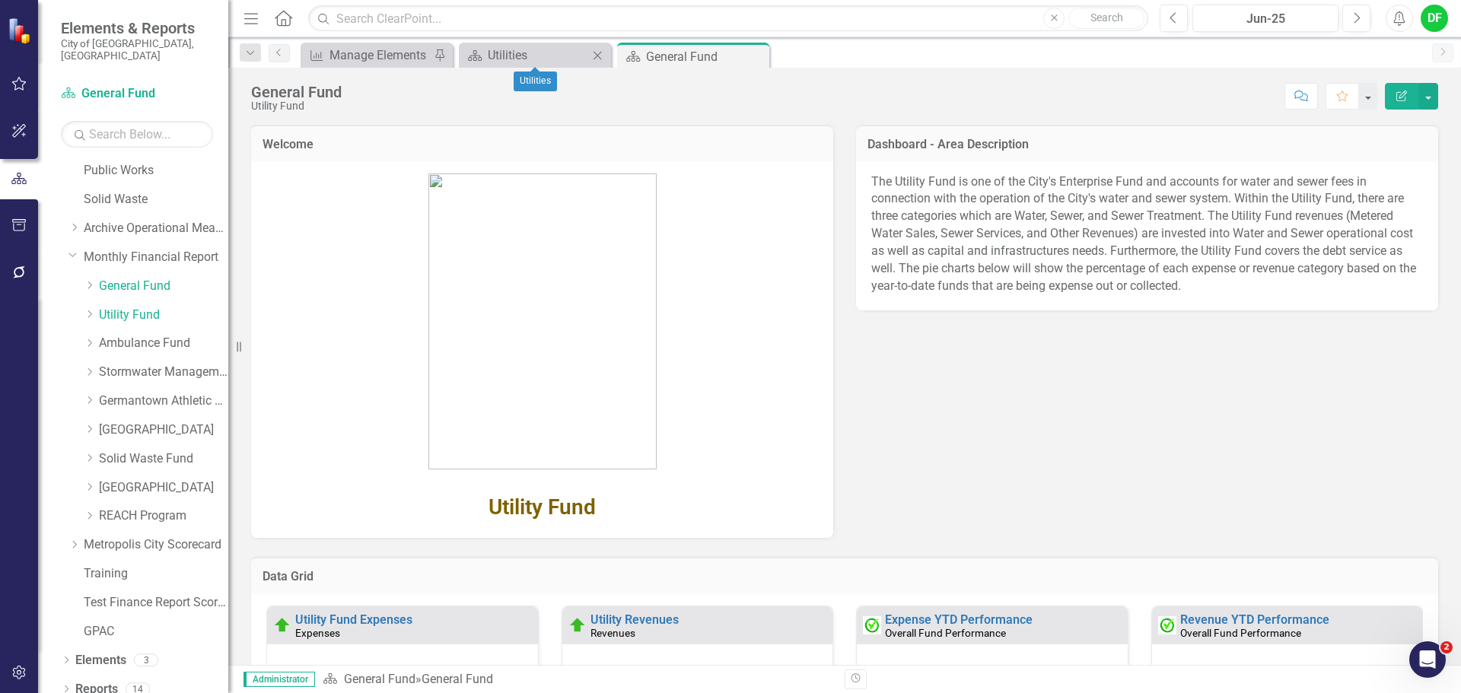
click at [598, 56] on icon at bounding box center [598, 55] width 8 height 8
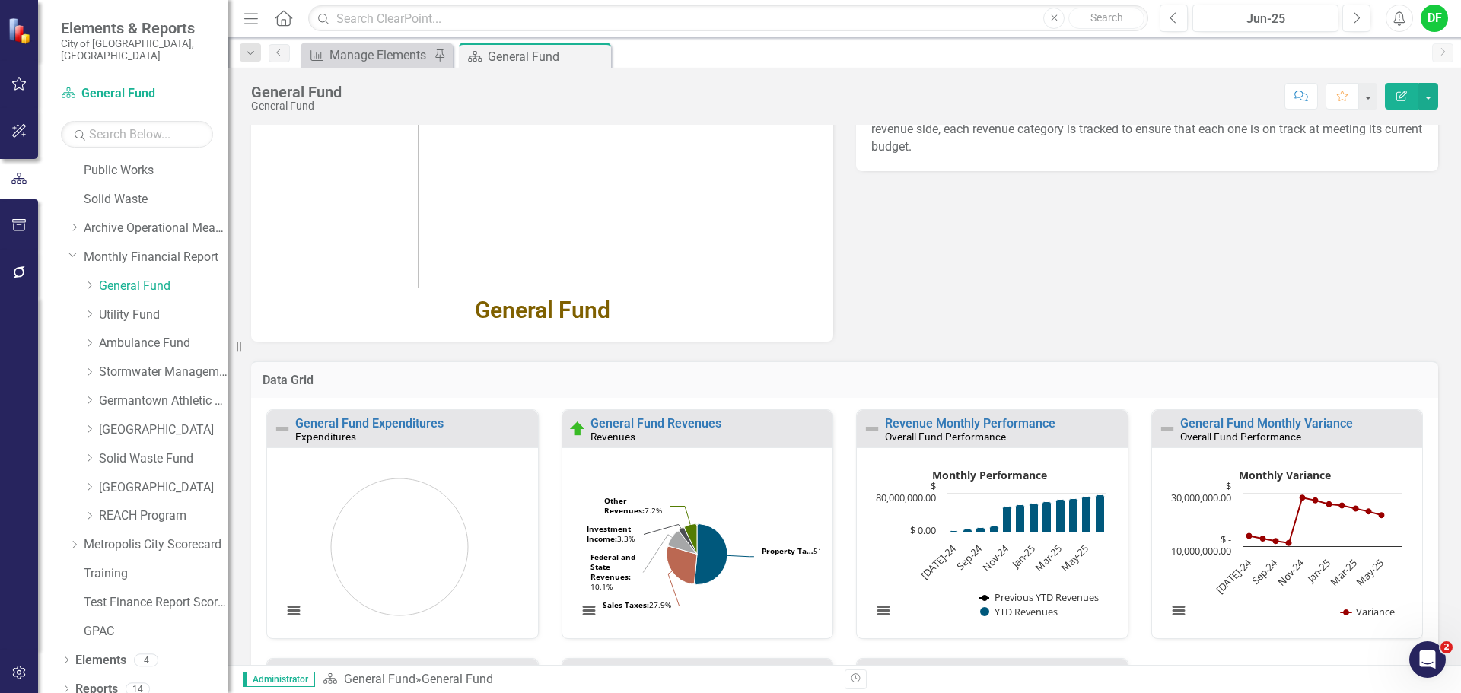
scroll to position [228, 0]
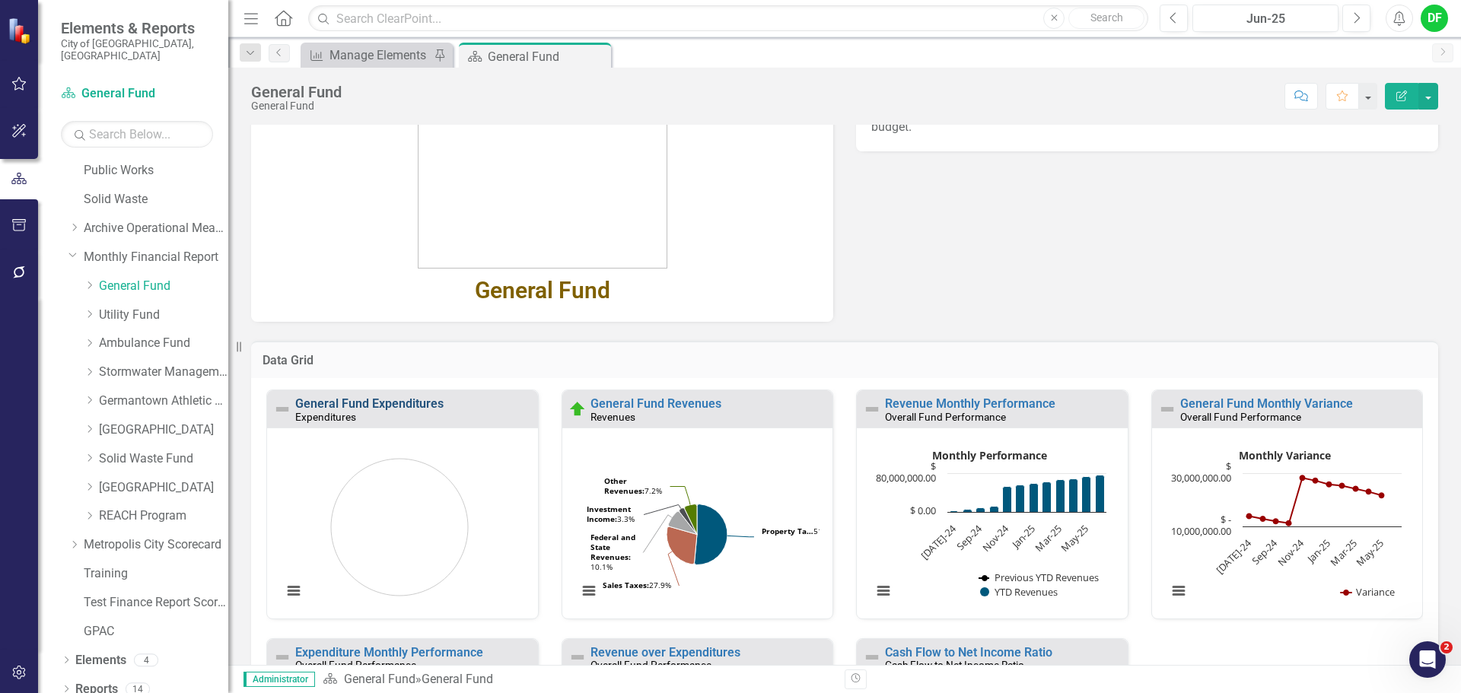
click at [390, 408] on link "General Fund Expenditures" at bounding box center [369, 403] width 148 height 14
